Goal: Task Accomplishment & Management: Use online tool/utility

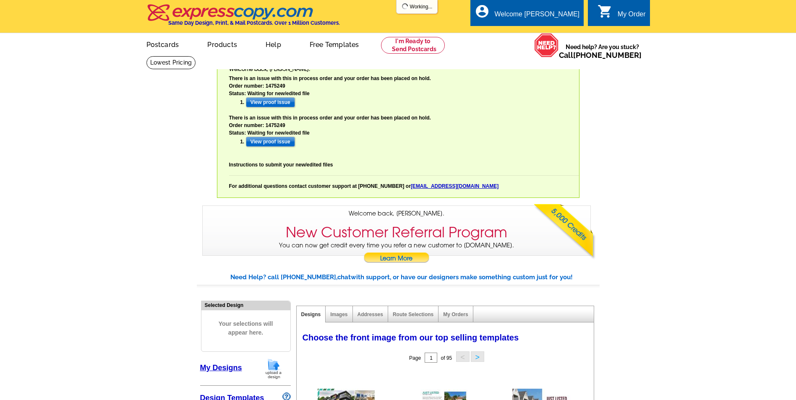
select select "785"
click at [285, 106] on input "View proof issue" at bounding box center [270, 102] width 49 height 10
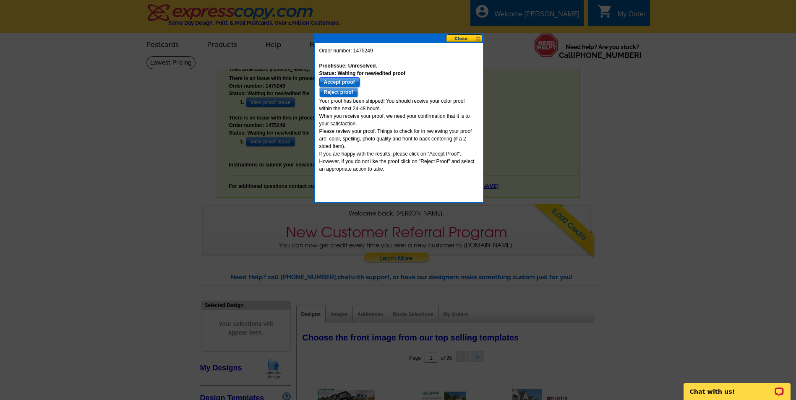
click at [348, 81] on input "Accept proof" at bounding box center [339, 82] width 40 height 10
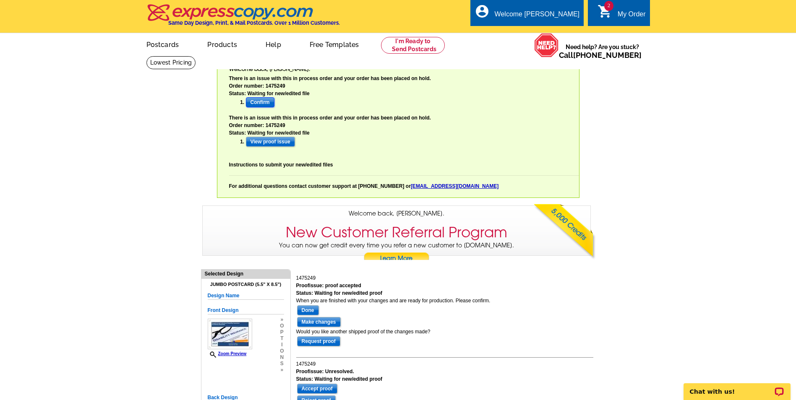
click at [259, 101] on input "Confirm" at bounding box center [260, 102] width 29 height 10
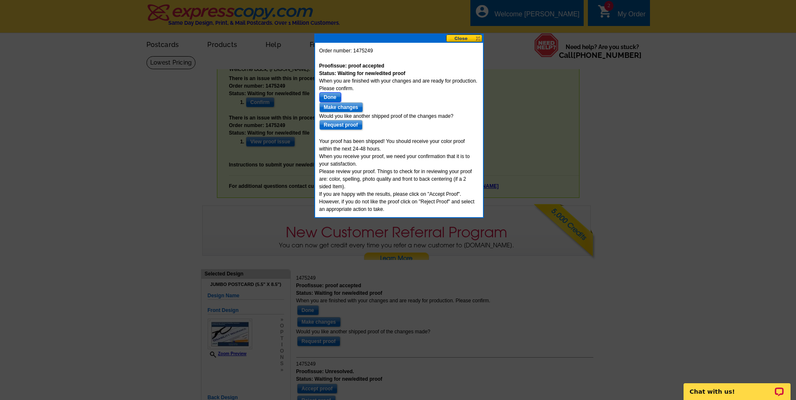
click at [328, 94] on input "Done" at bounding box center [330, 97] width 22 height 10
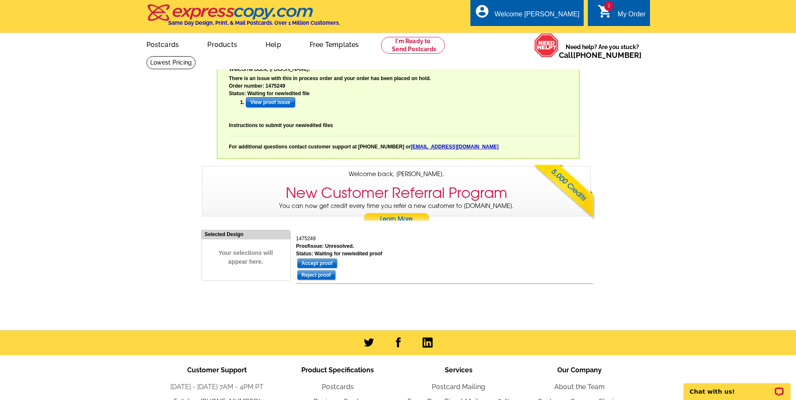
click at [260, 101] on input "View proof issue" at bounding box center [270, 102] width 49 height 10
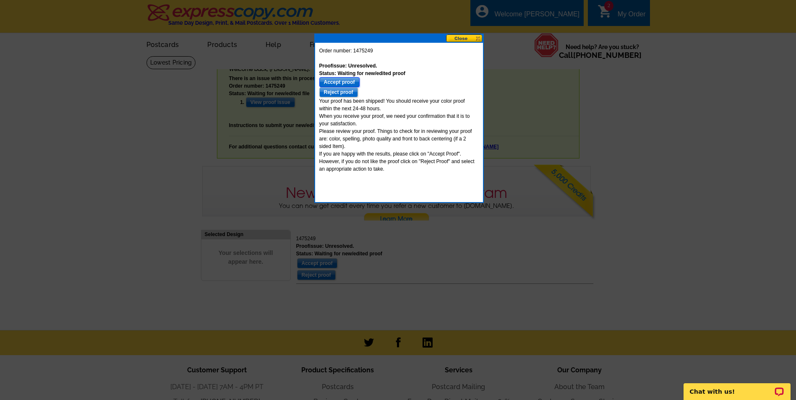
click at [328, 79] on input "Accept proof" at bounding box center [339, 82] width 40 height 10
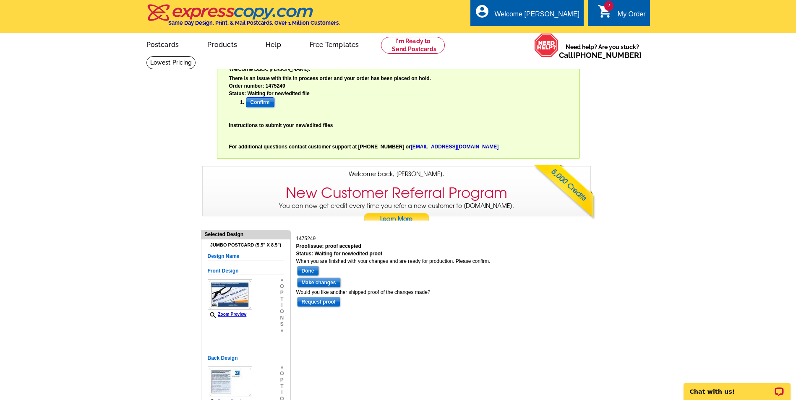
click at [255, 102] on input "Confirm" at bounding box center [260, 102] width 29 height 10
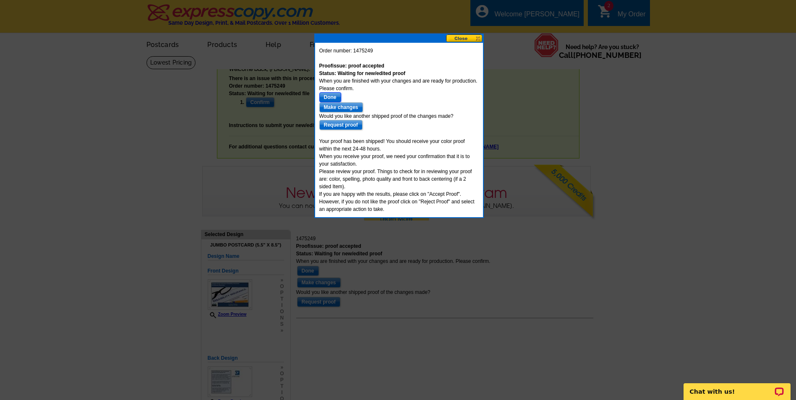
click at [329, 96] on input "Done" at bounding box center [330, 97] width 22 height 10
